Goal: Transaction & Acquisition: Purchase product/service

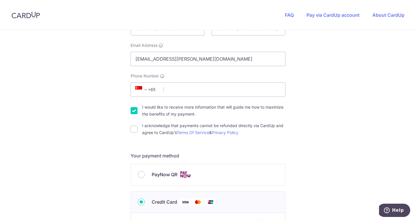
scroll to position [173, 0]
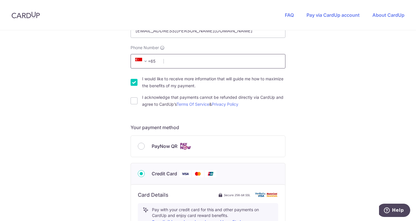
click at [204, 60] on input "Phone Number" at bounding box center [208, 61] width 155 height 14
type input "96802664"
select select "65"
type input "381002"
type input "Blk [STREET_ADDRESS]"
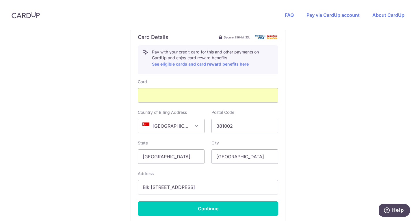
scroll to position [360, 0]
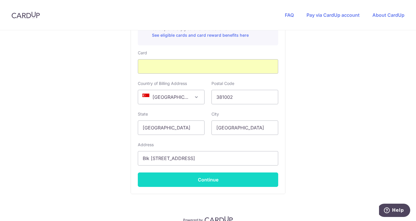
click at [217, 181] on button "Continue" at bounding box center [208, 179] width 140 height 14
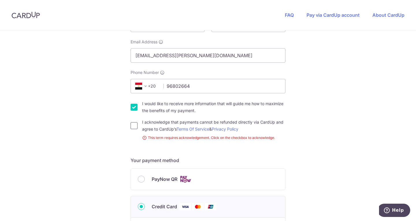
click at [131, 127] on input "I acknowledge that payments cannot be refunded directly via CardUp and agree to…" at bounding box center [134, 125] width 7 height 7
checkbox input "true"
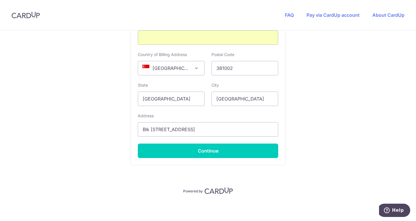
scroll to position [389, 0]
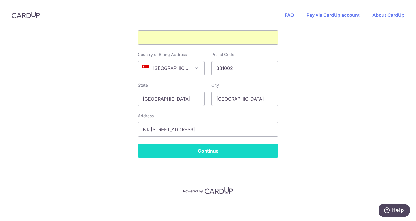
click at [210, 155] on button "Continue" at bounding box center [208, 151] width 140 height 14
type input "**** 0294"
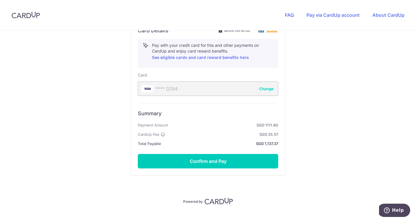
scroll to position [338, 0]
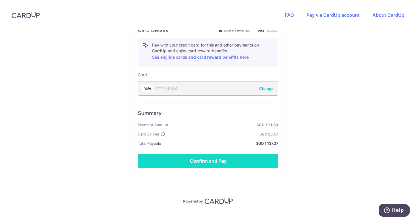
click at [222, 159] on button "Confirm and Pay" at bounding box center [208, 161] width 140 height 14
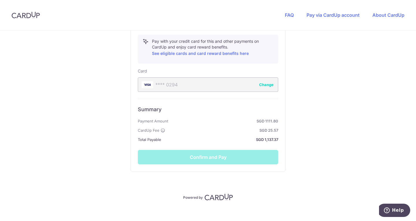
scroll to position [348, 0]
